Goal: Information Seeking & Learning: Learn about a topic

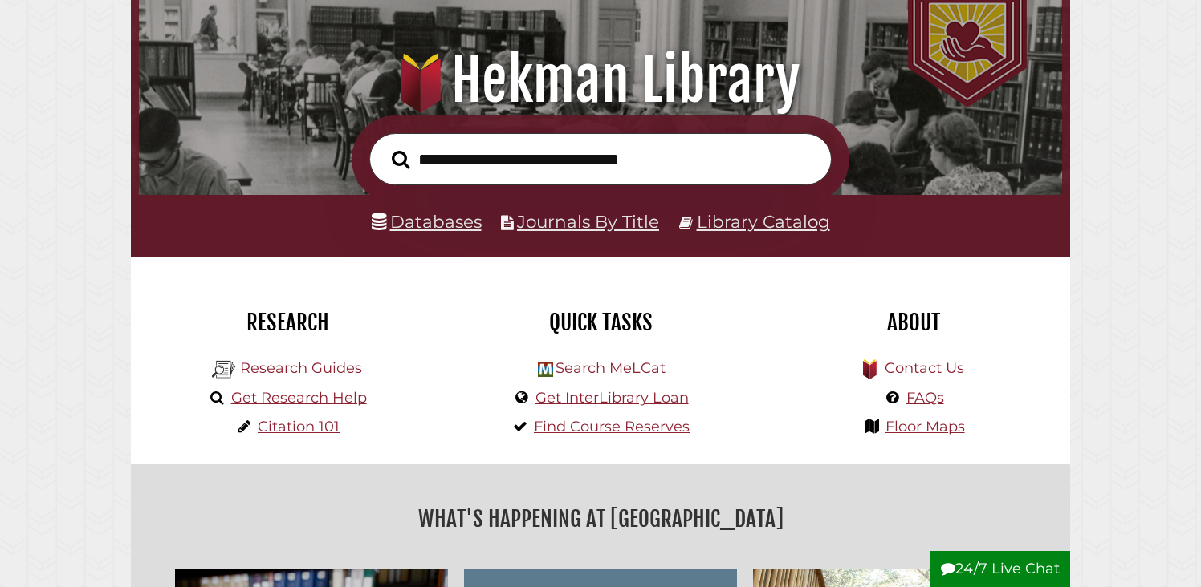
scroll to position [201, 0]
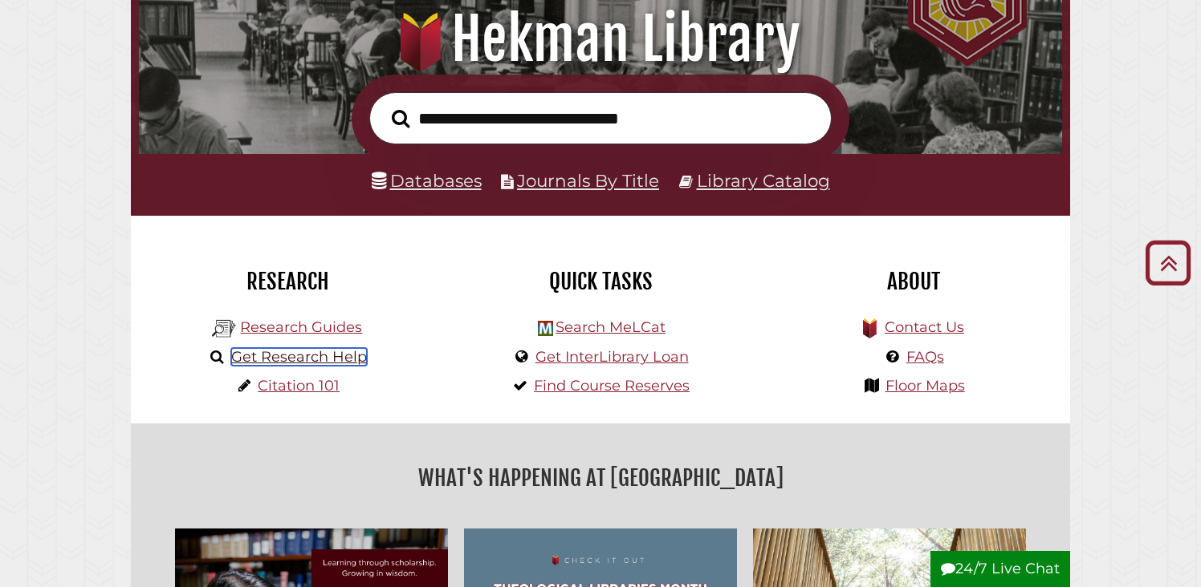
click at [319, 363] on link "Get Research Help" at bounding box center [299, 357] width 136 height 18
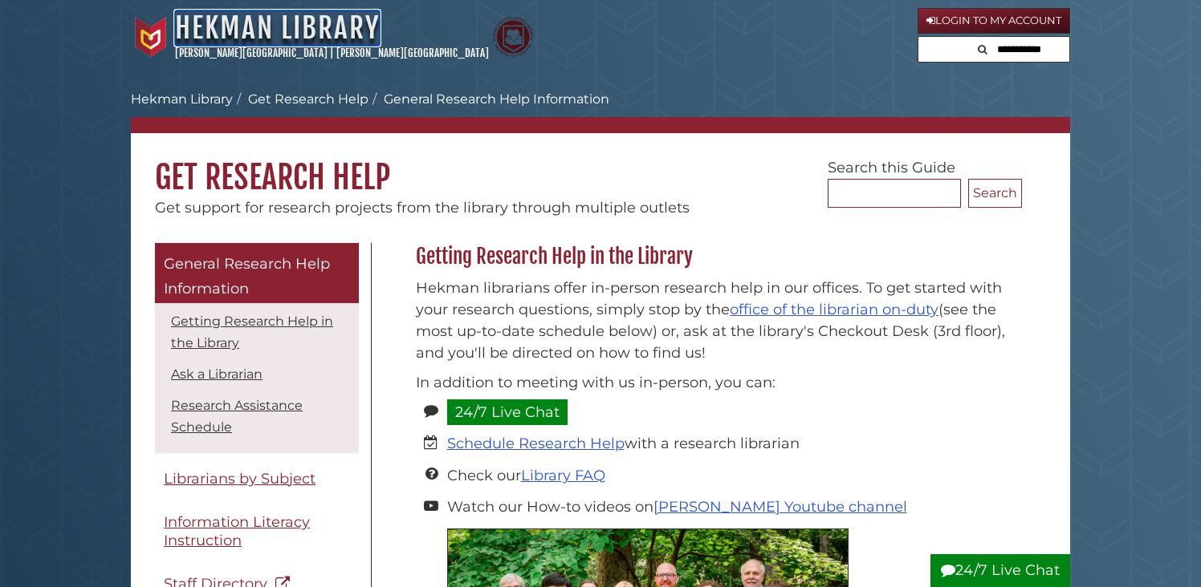
click at [358, 38] on link "Hekman Library" at bounding box center [277, 27] width 205 height 35
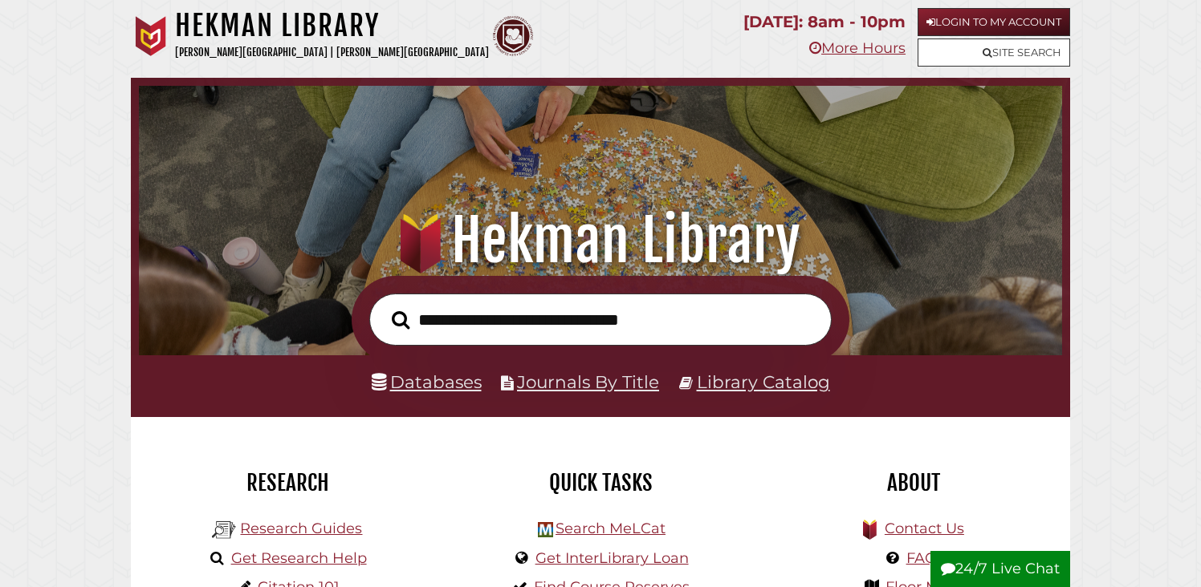
scroll to position [305, 915]
click at [417, 385] on link "Databases" at bounding box center [427, 382] width 110 height 21
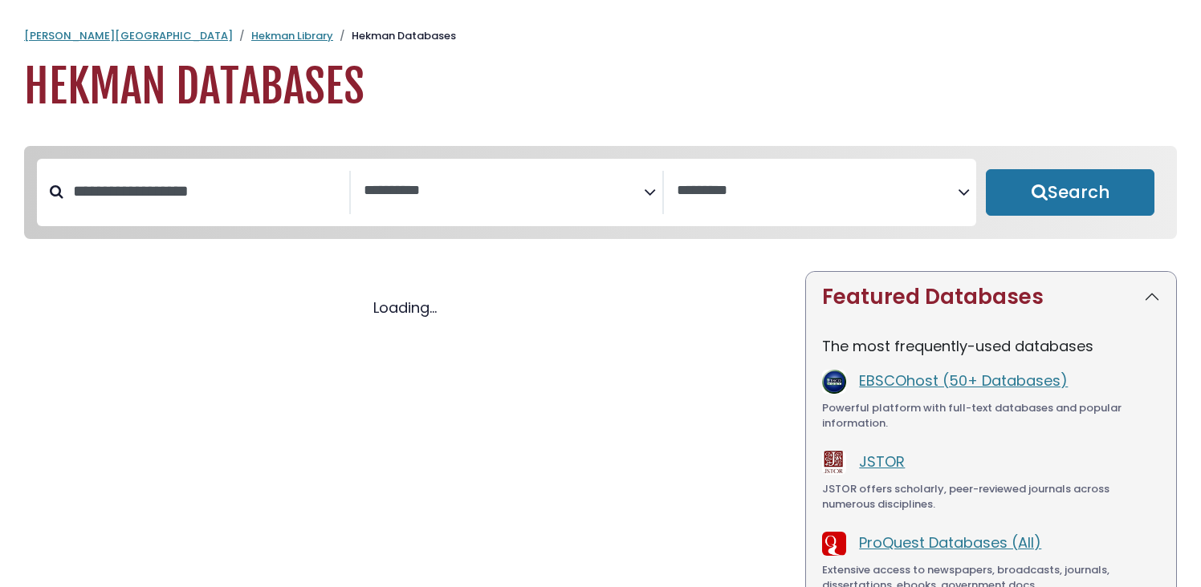
select select "Database Subject Filter"
select select "Database Vendors Filter"
select select "Database Subject Filter"
select select "Database Vendors Filter"
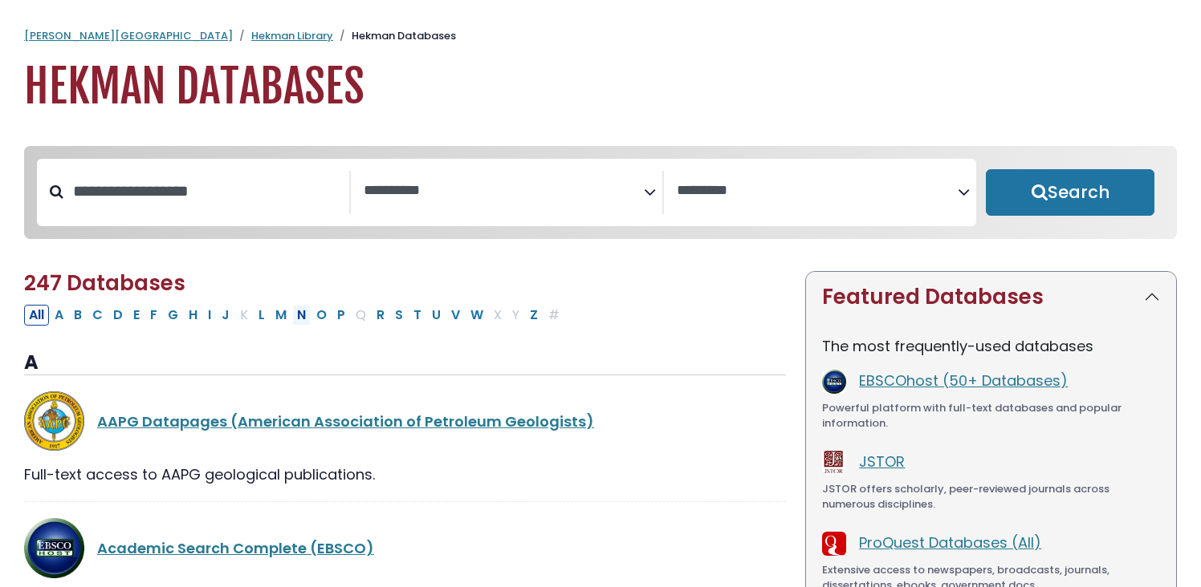
click at [305, 319] on button "N" at bounding box center [301, 315] width 18 height 21
select select "Database Subject Filter"
select select "Database Vendors Filter"
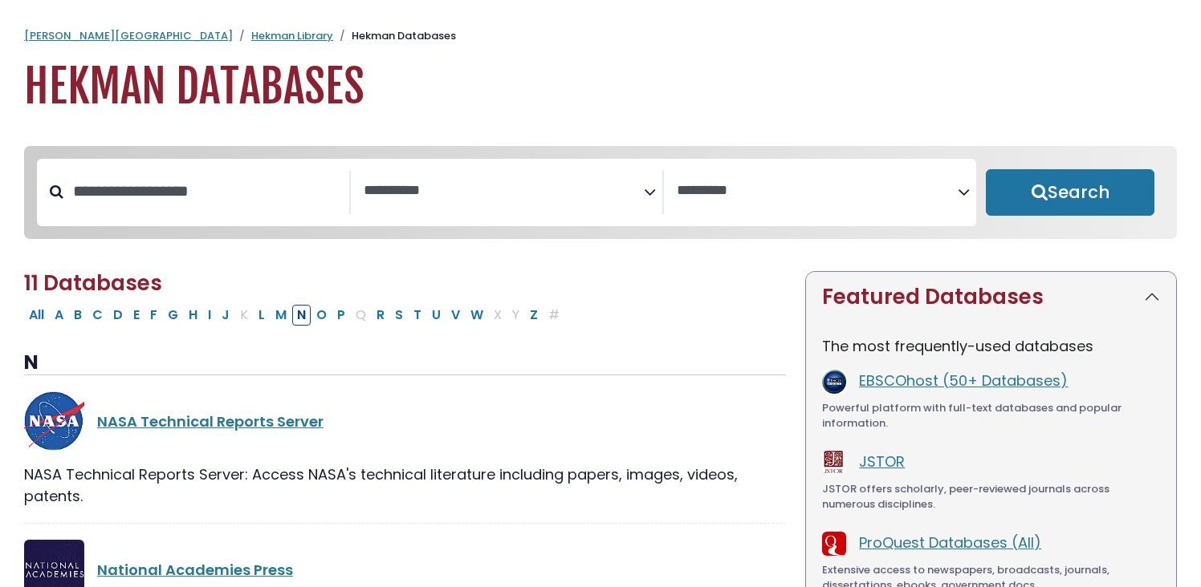
click at [466, 208] on span "Search filters" at bounding box center [504, 192] width 281 height 43
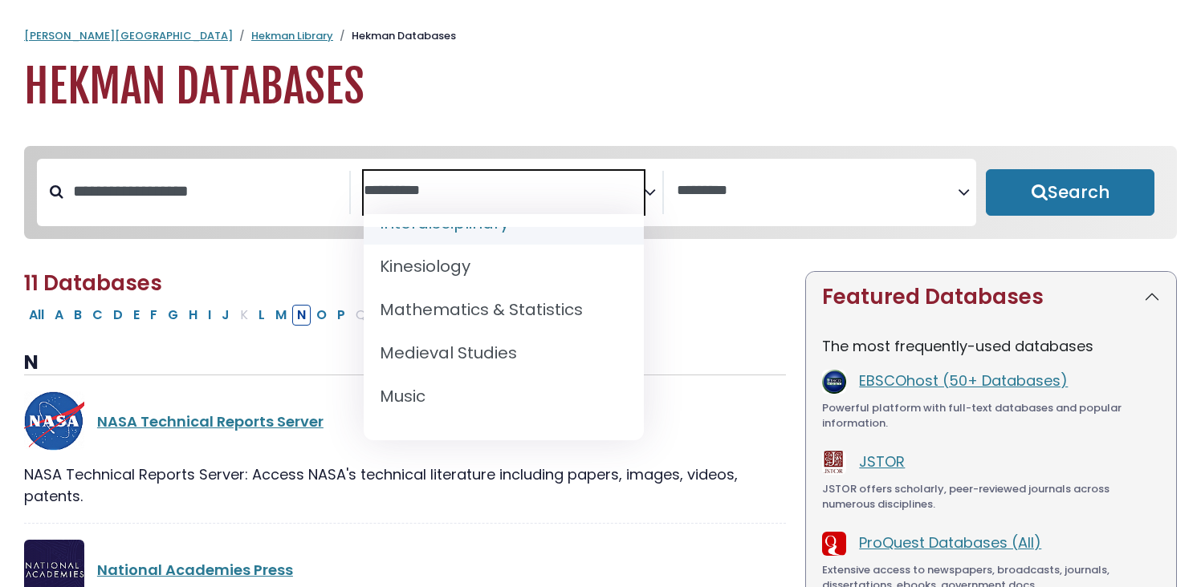
scroll to position [1141, 0]
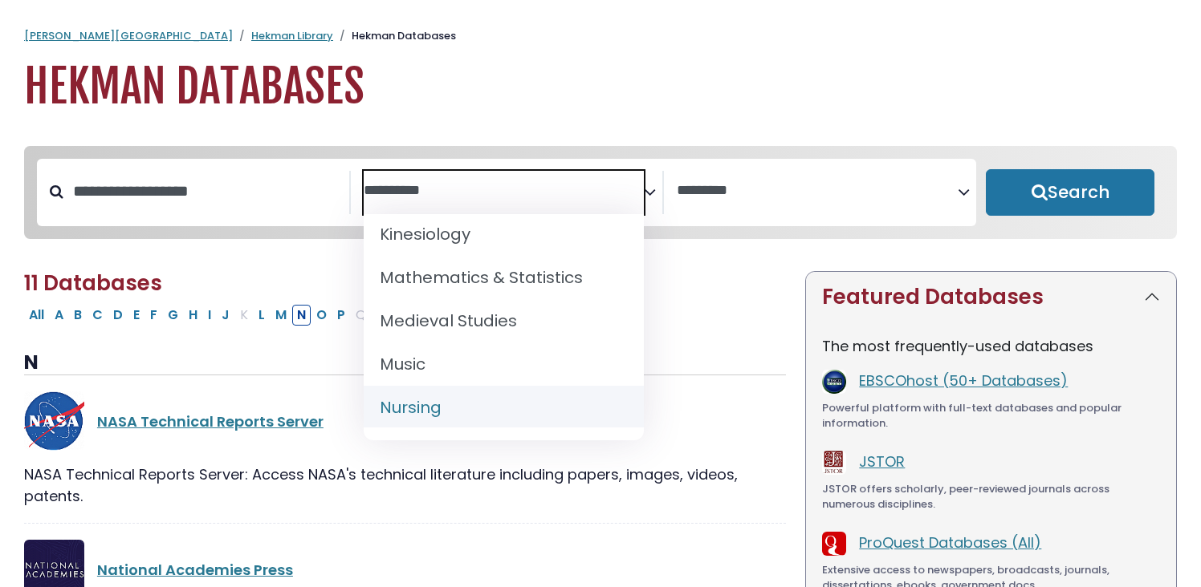
select select "*****"
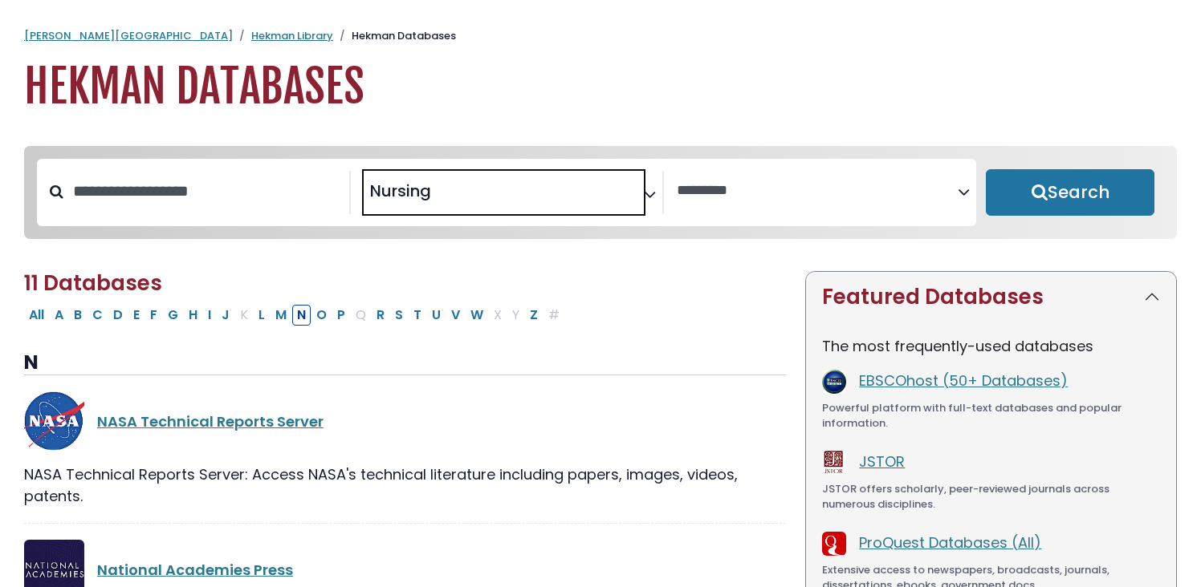
scroll to position [602, 0]
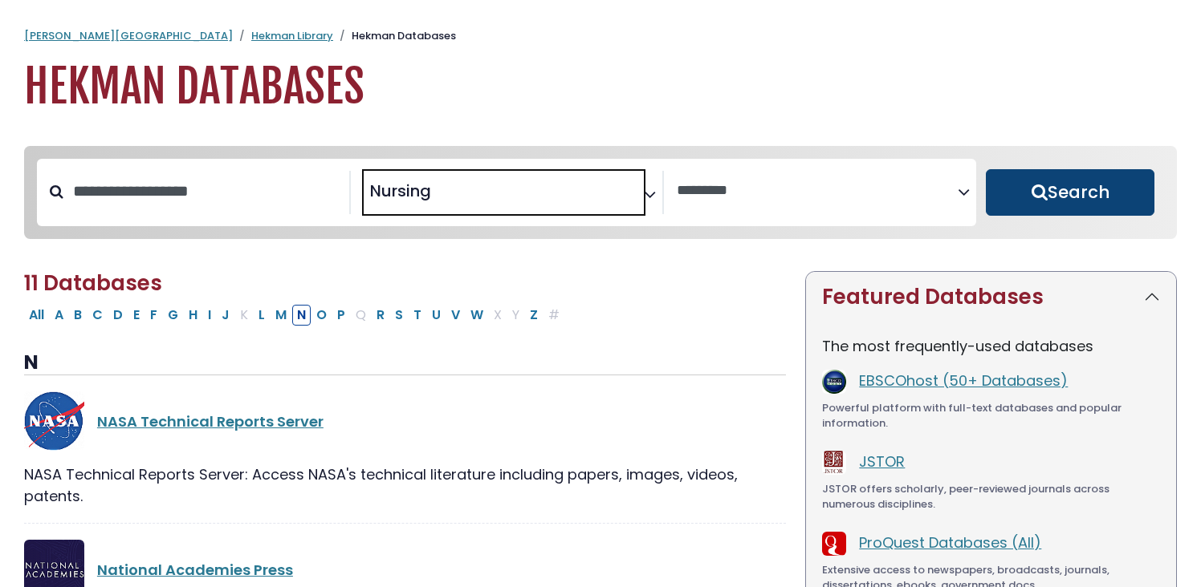
click at [1055, 205] on button "Search" at bounding box center [1070, 192] width 169 height 47
select select "Database Vendors Filter"
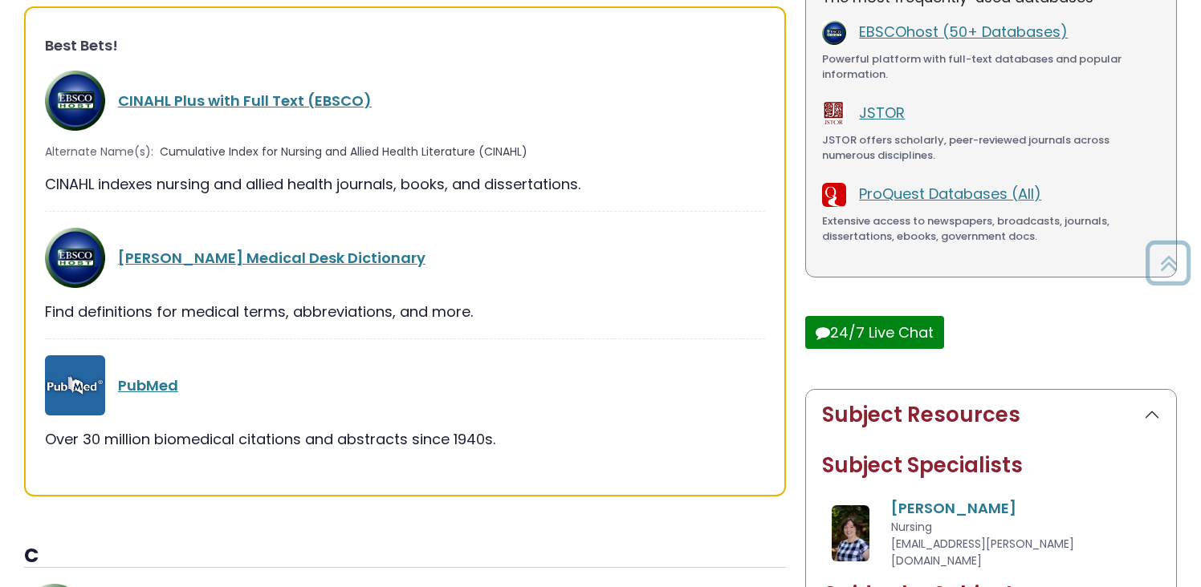
scroll to position [355, 0]
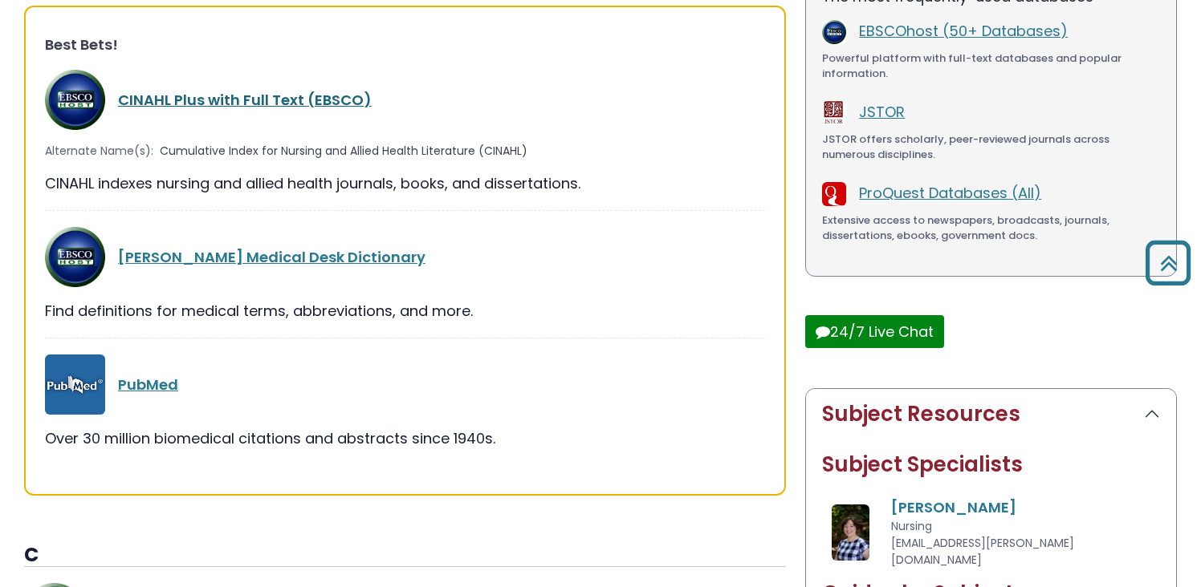
click at [306, 99] on link "CINAHL Plus with Full Text (EBSCO)" at bounding box center [245, 100] width 254 height 20
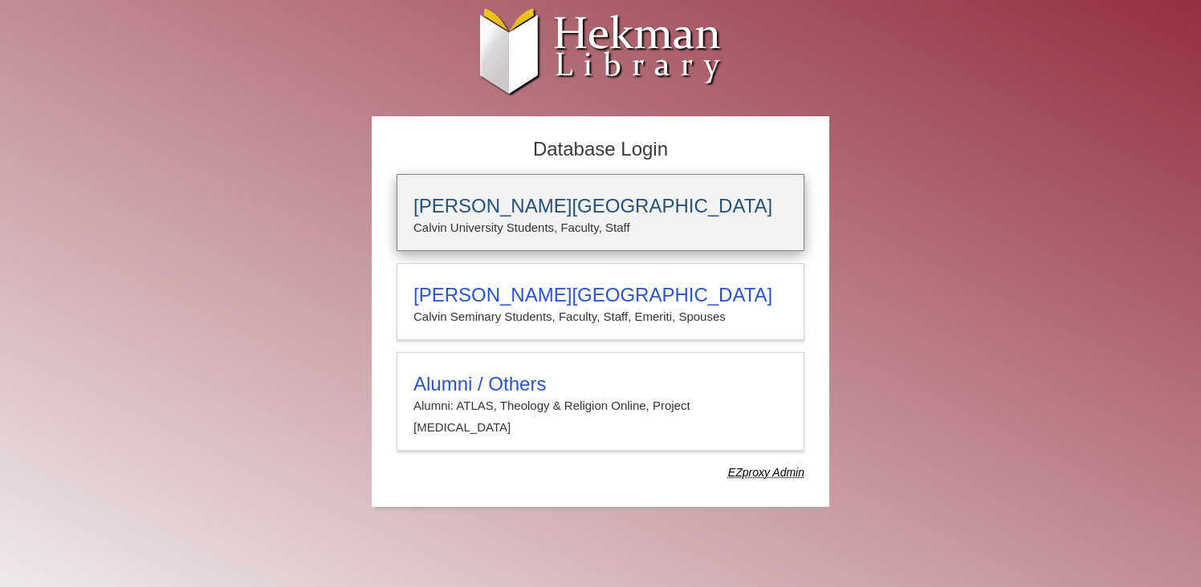
type input "**********"
click at [582, 237] on p "Calvin University Students, Faculty, Staff" at bounding box center [600, 227] width 374 height 21
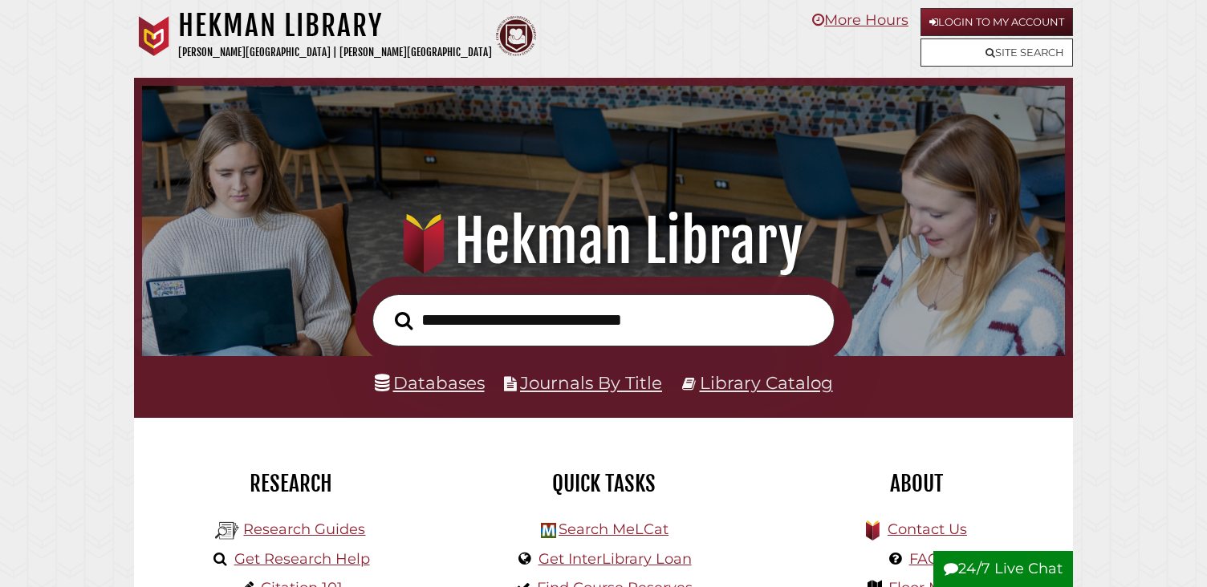
scroll to position [305, 915]
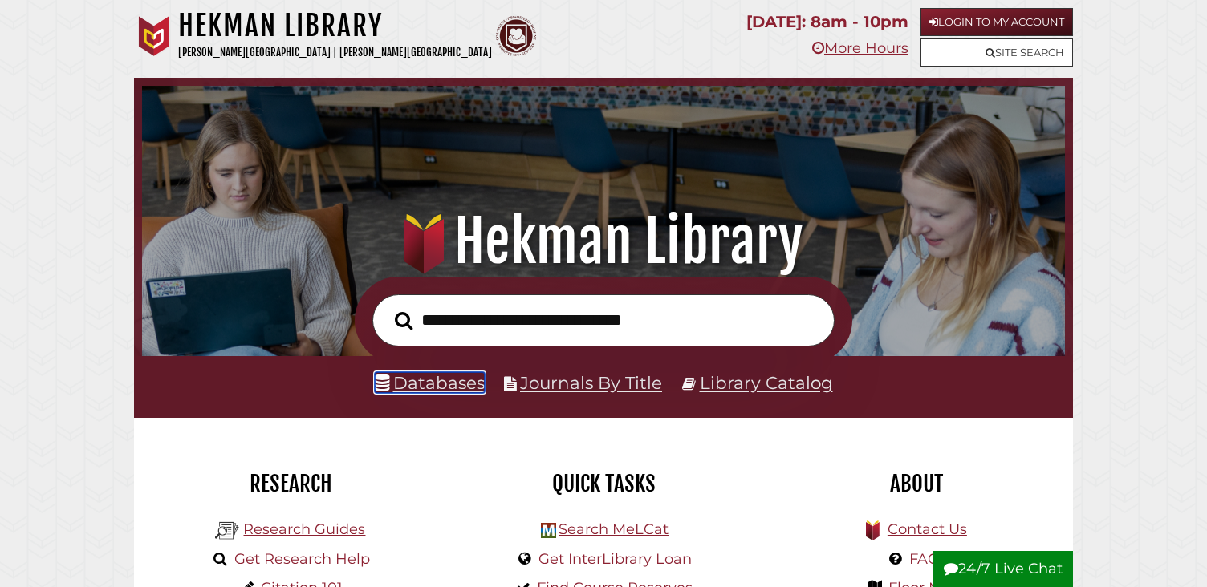
click at [421, 379] on link "Databases" at bounding box center [430, 382] width 110 height 21
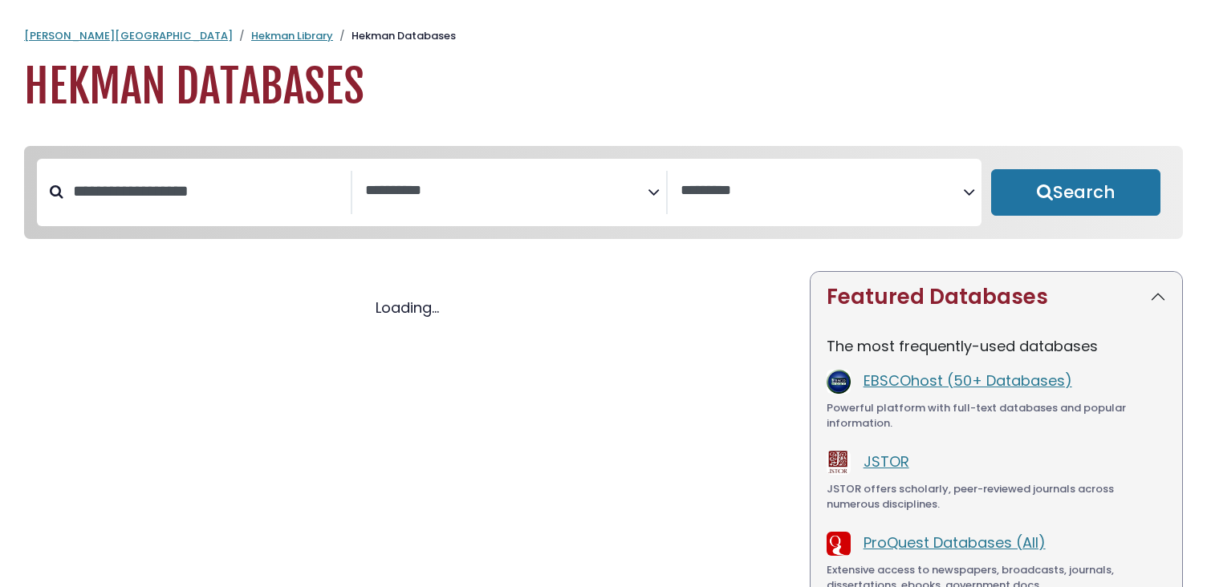
select select "Database Subject Filter"
select select "Database Vendors Filter"
select select "Database Subject Filter"
select select "Database Vendors Filter"
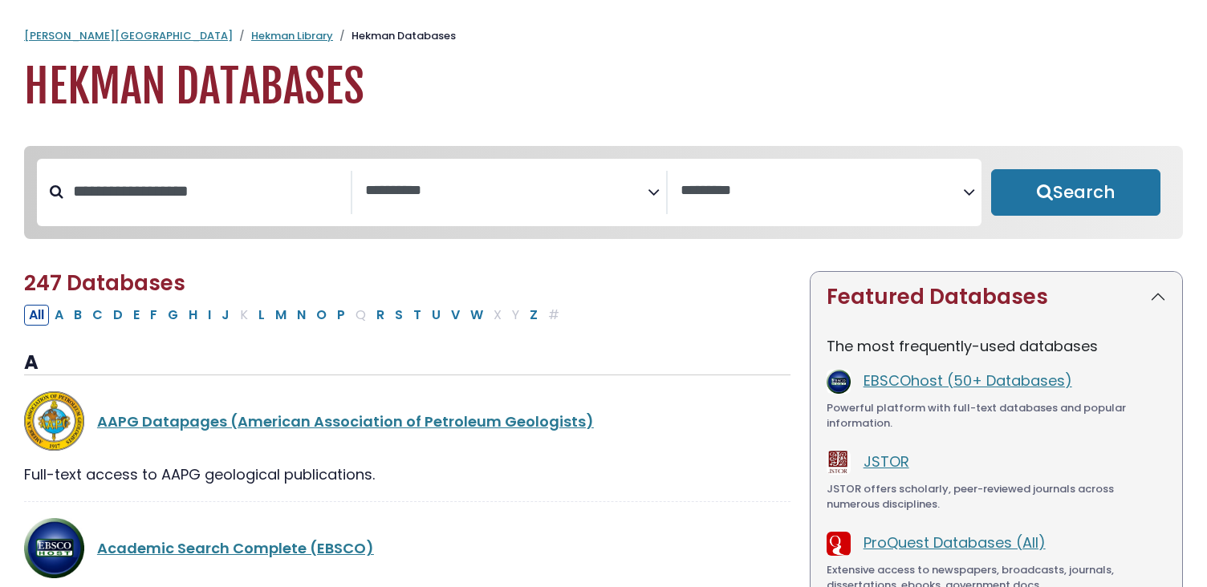
click at [465, 194] on textarea "Search" at bounding box center [506, 191] width 283 height 17
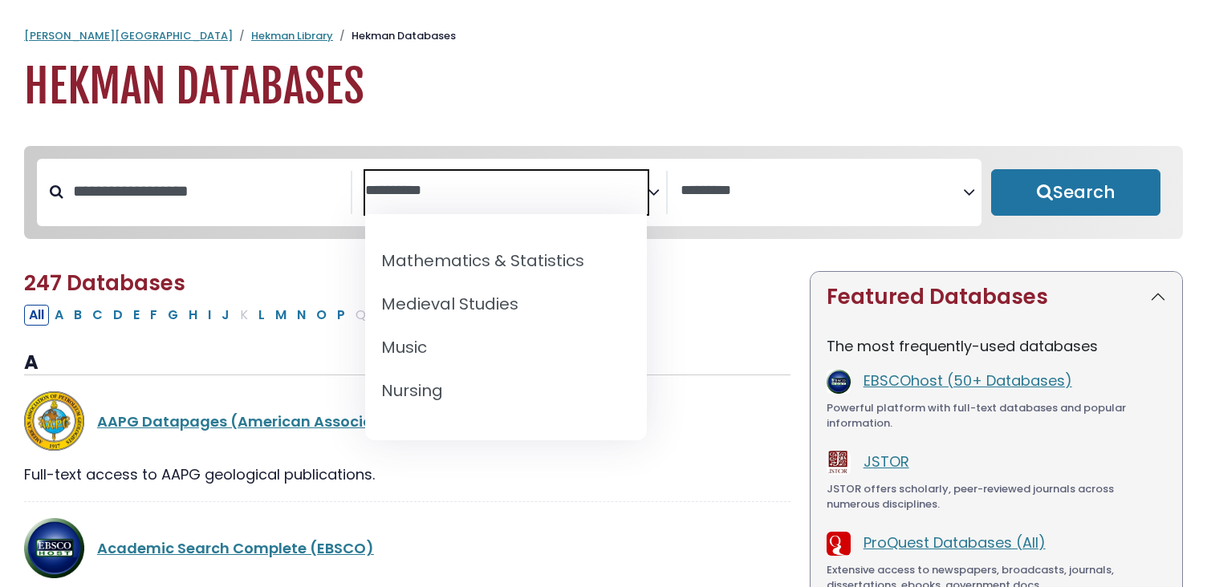
scroll to position [1160, 0]
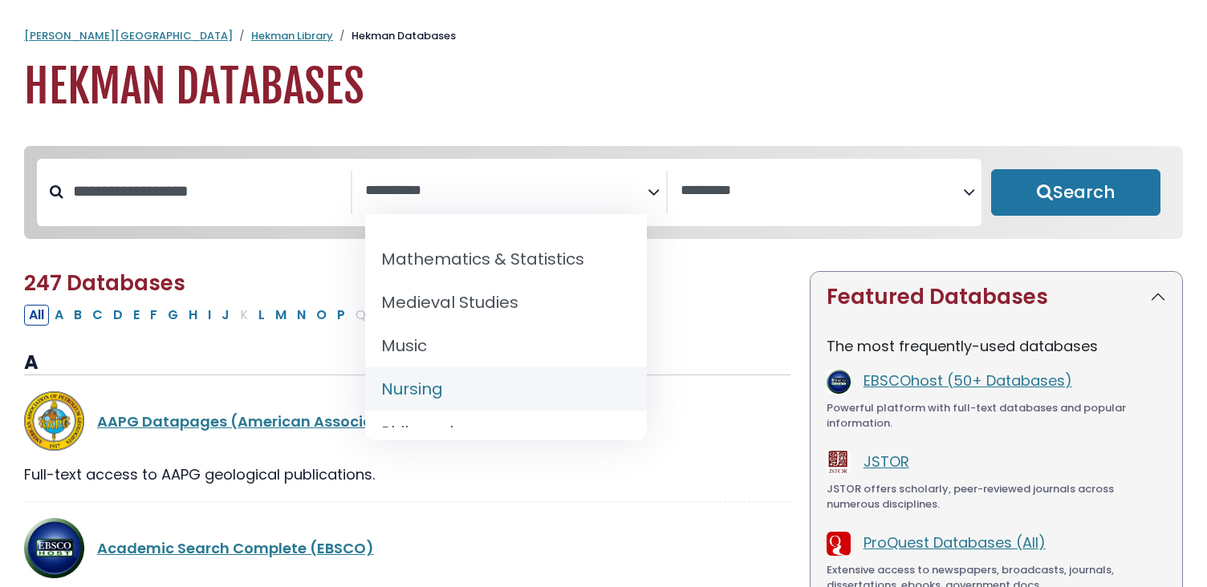
select select "*****"
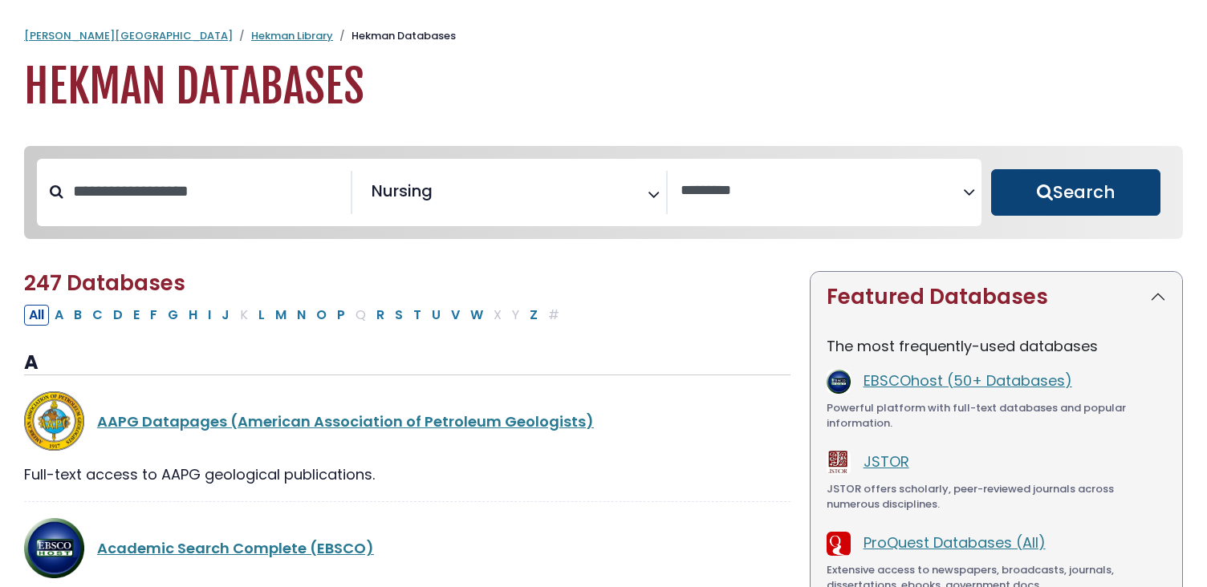
click at [1057, 204] on button "Search" at bounding box center [1075, 192] width 169 height 47
select select "Database Vendors Filter"
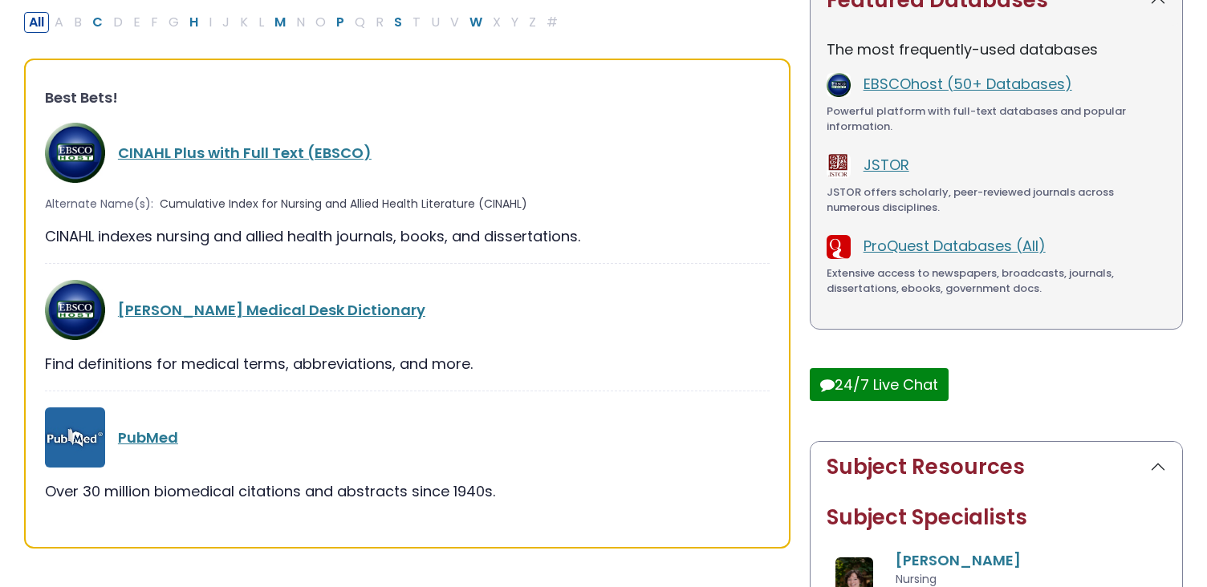
scroll to position [331, 0]
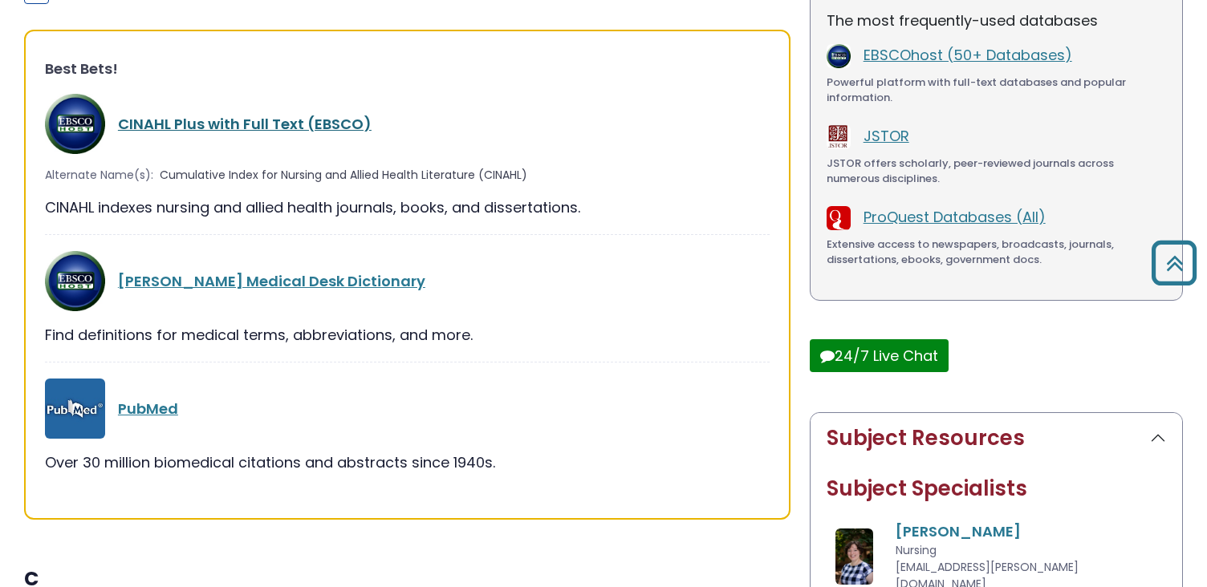
click at [333, 132] on link "CINAHL Plus with Full Text (EBSCO)" at bounding box center [245, 124] width 254 height 20
click at [332, 124] on link "CINAHL Plus with Full Text (EBSCO)" at bounding box center [245, 124] width 254 height 20
